Goal: Transaction & Acquisition: Purchase product/service

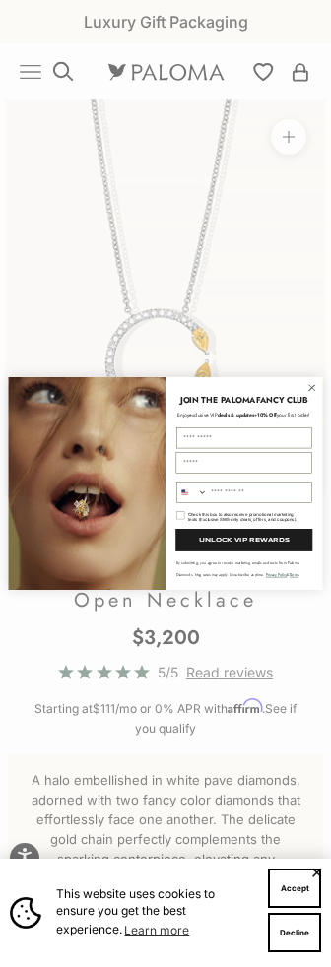
scroll to position [0, 25]
